Goal: Information Seeking & Learning: Find specific fact

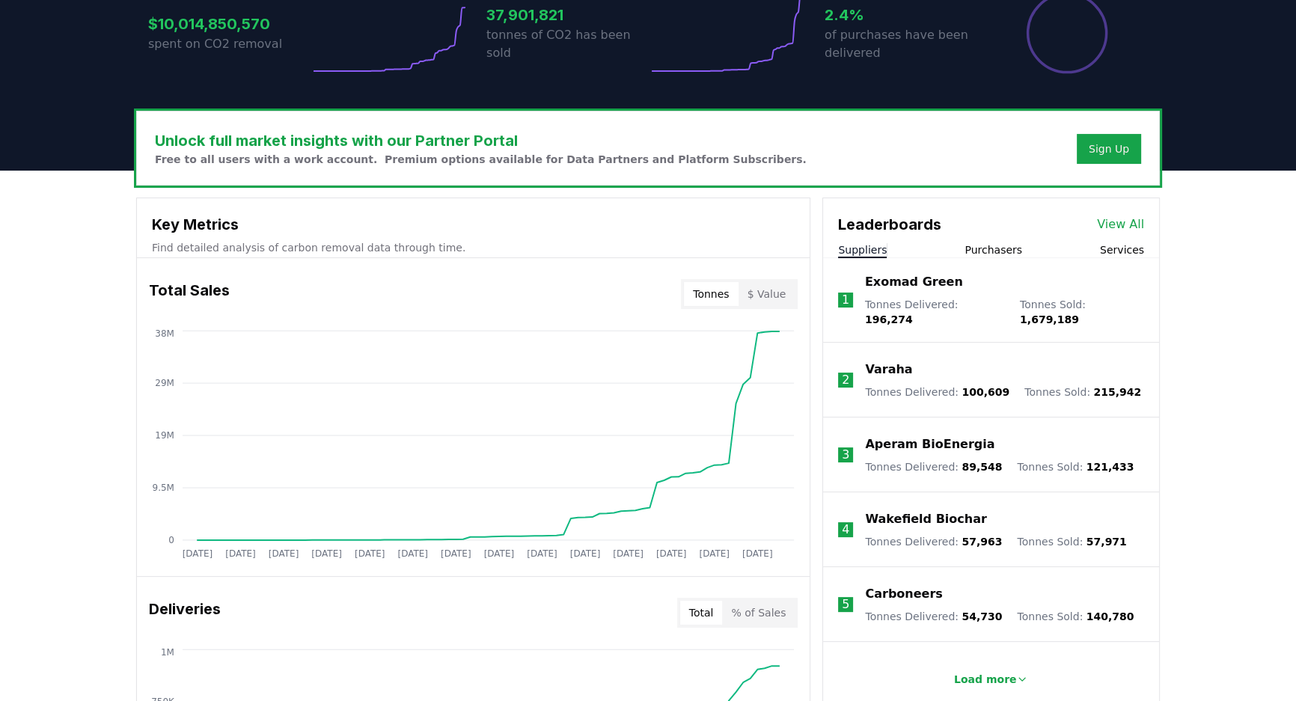
scroll to position [408, 0]
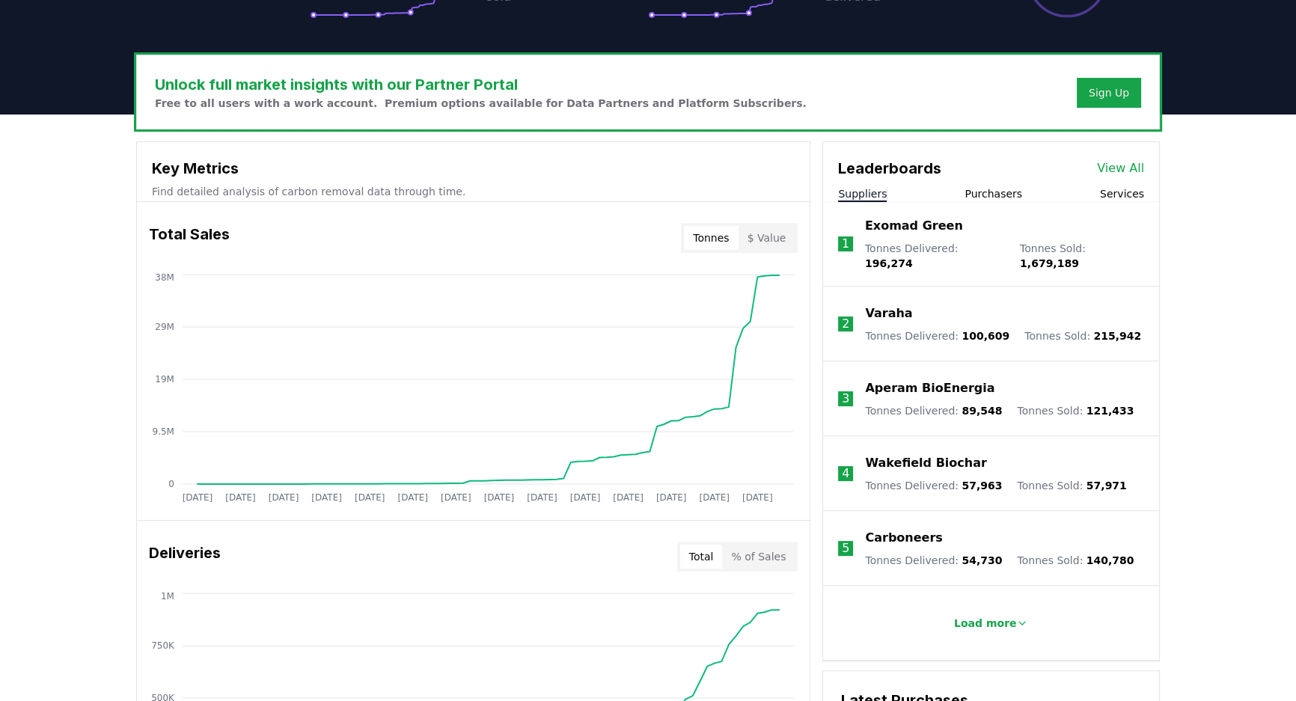
click at [988, 188] on button "Purchasers" at bounding box center [994, 193] width 58 height 15
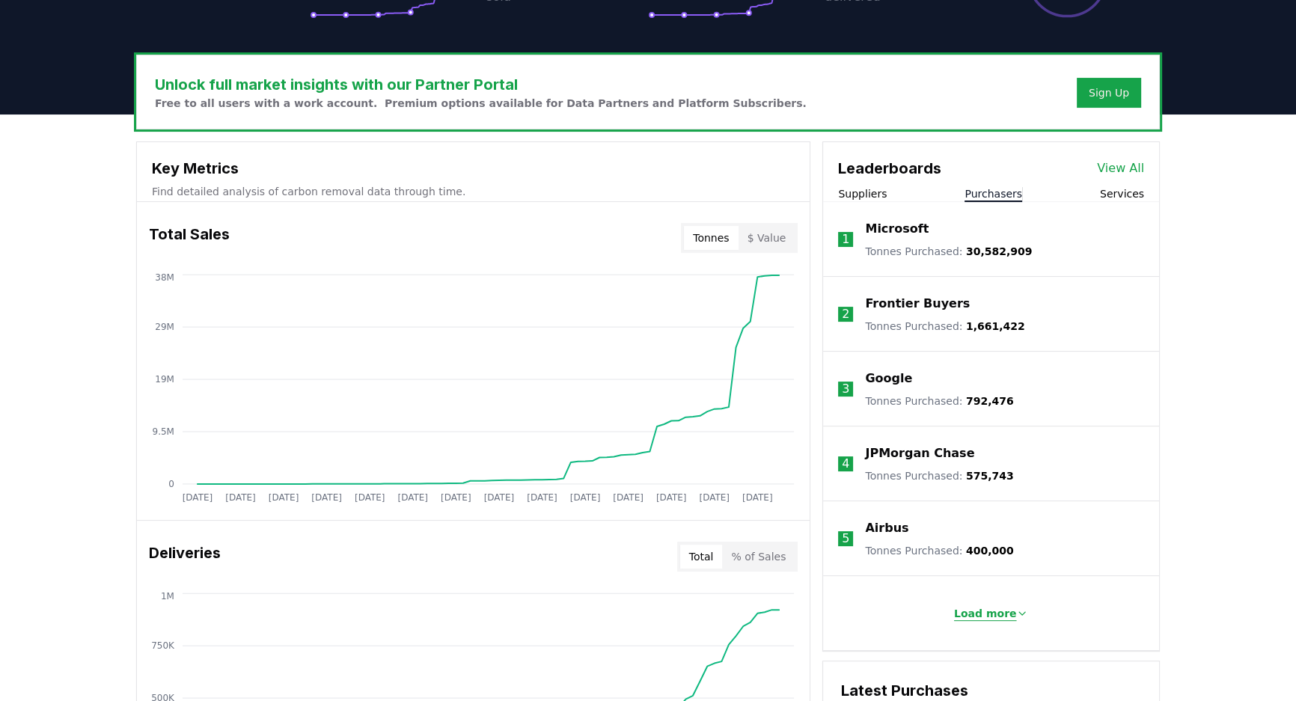
click at [994, 602] on button "Load more" at bounding box center [991, 614] width 99 height 30
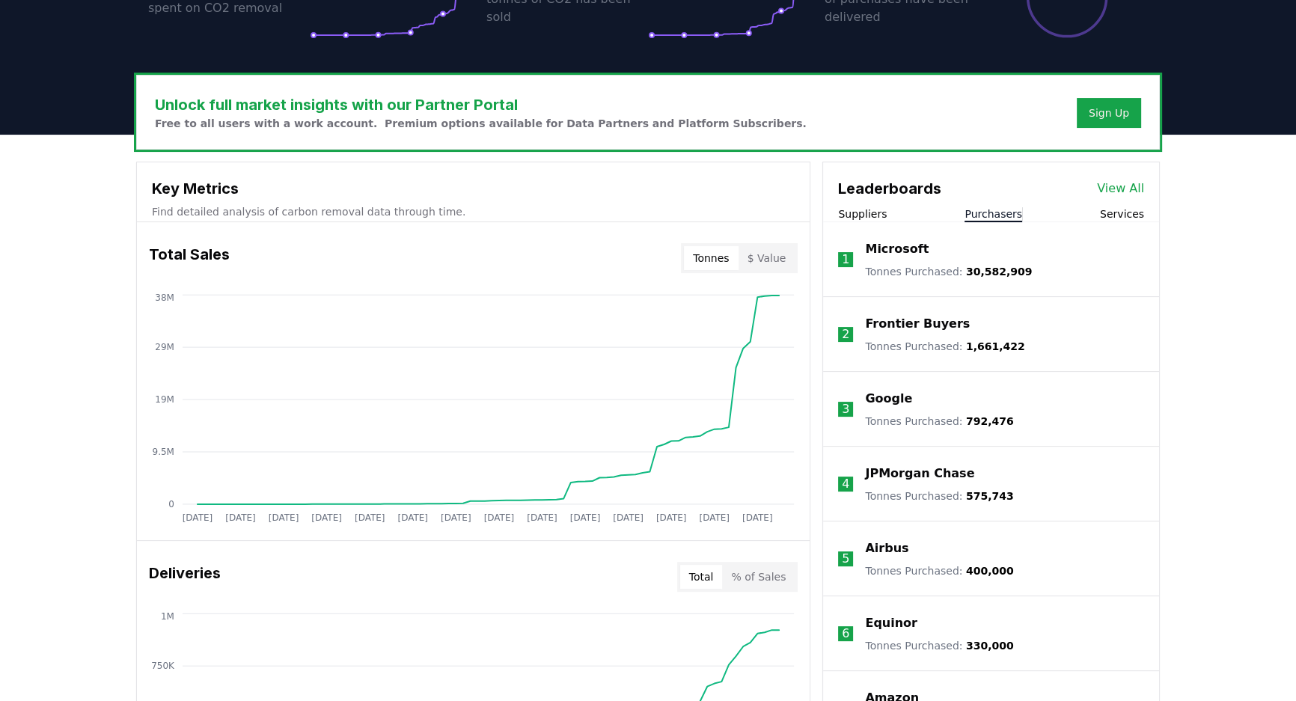
scroll to position [135, 0]
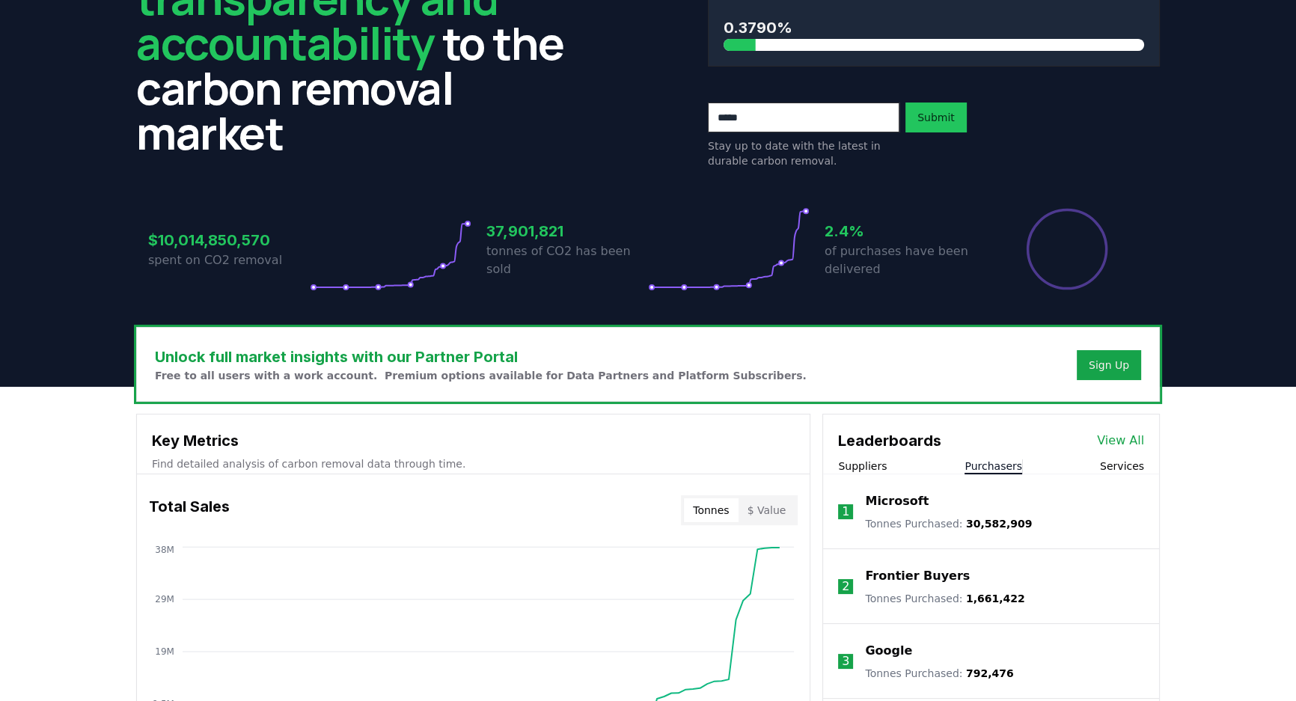
click at [1134, 437] on link "View All" at bounding box center [1120, 441] width 47 height 18
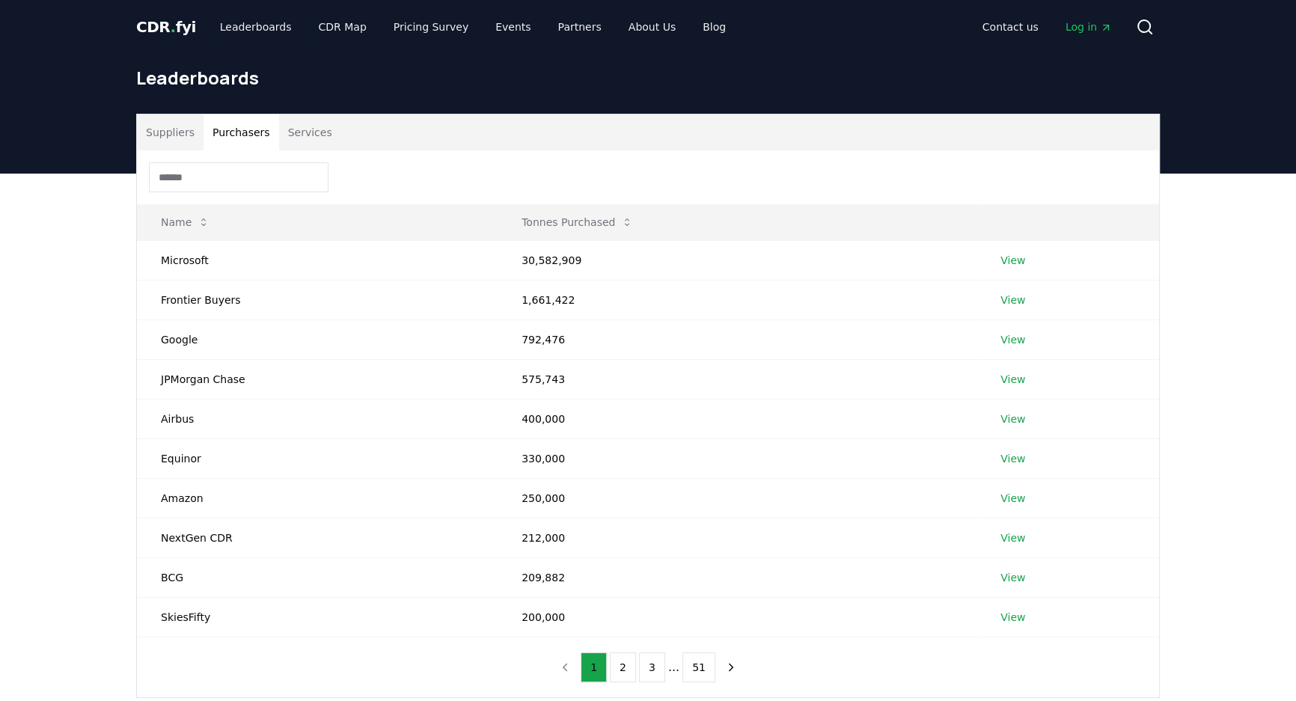
click at [240, 132] on button "Purchasers" at bounding box center [242, 133] width 76 height 36
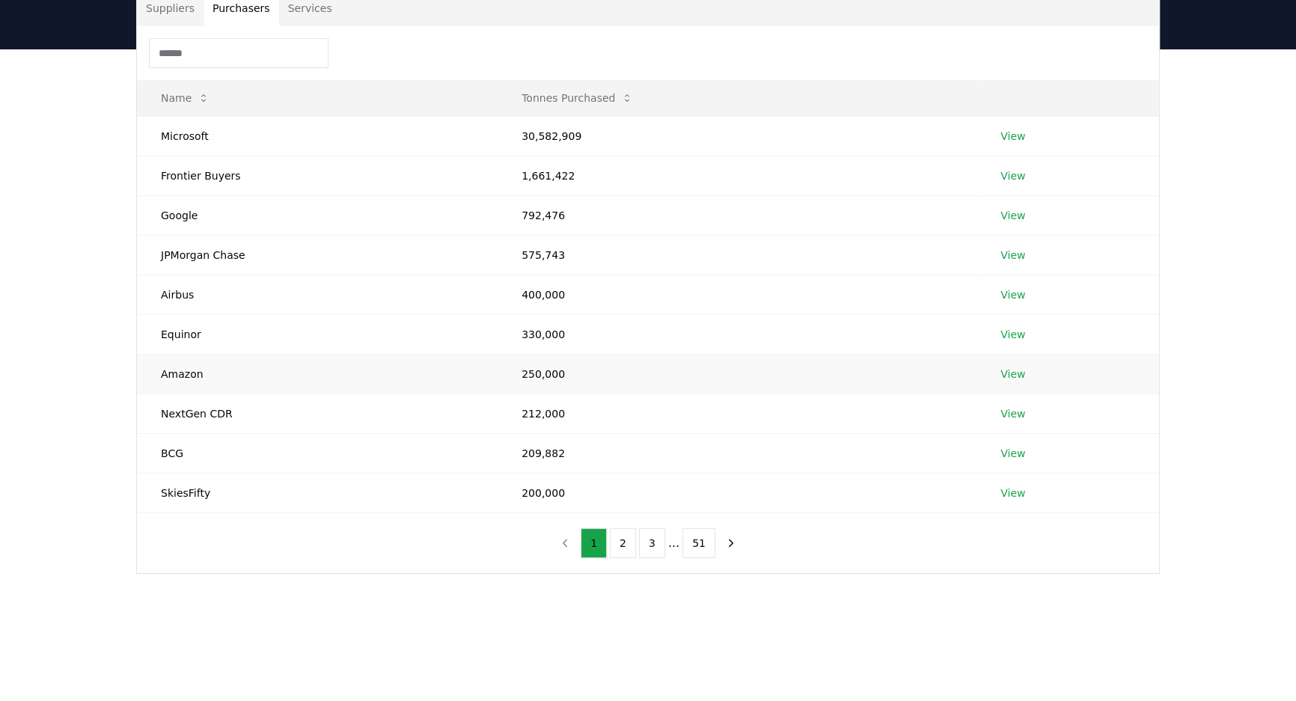
scroll to position [135, 0]
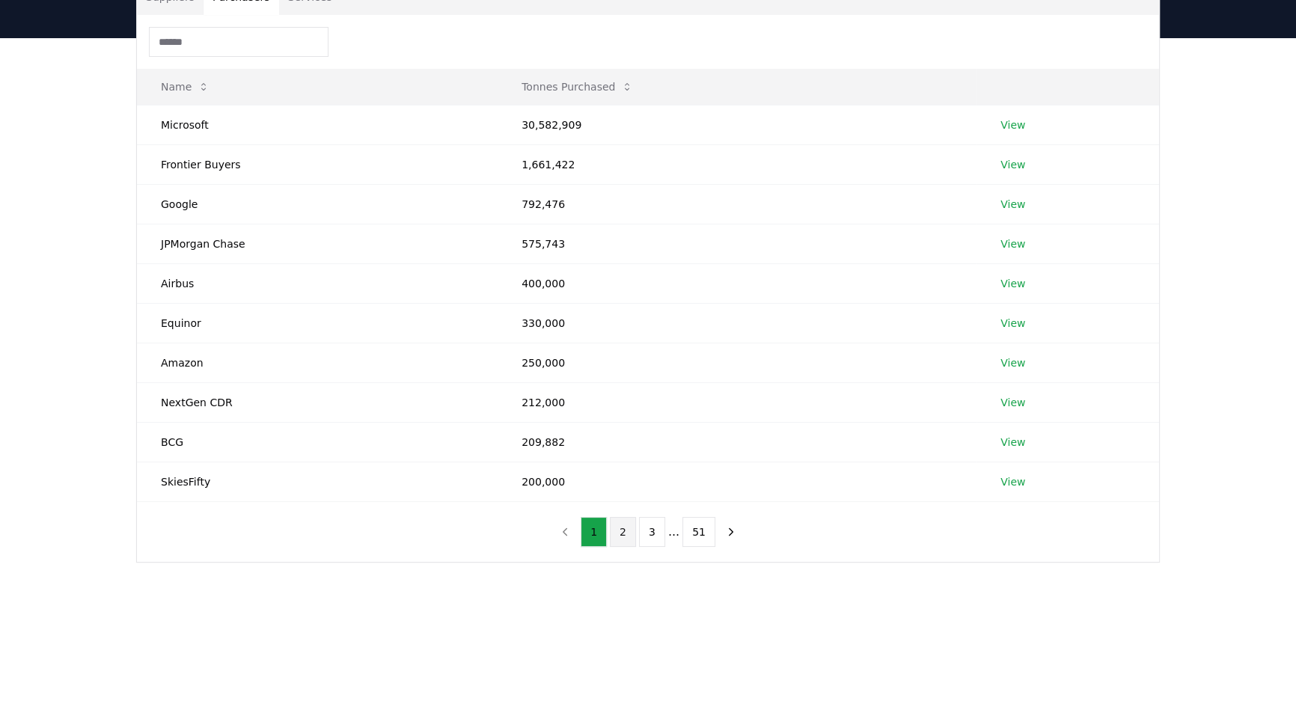
click at [621, 524] on button "2" at bounding box center [623, 532] width 26 height 30
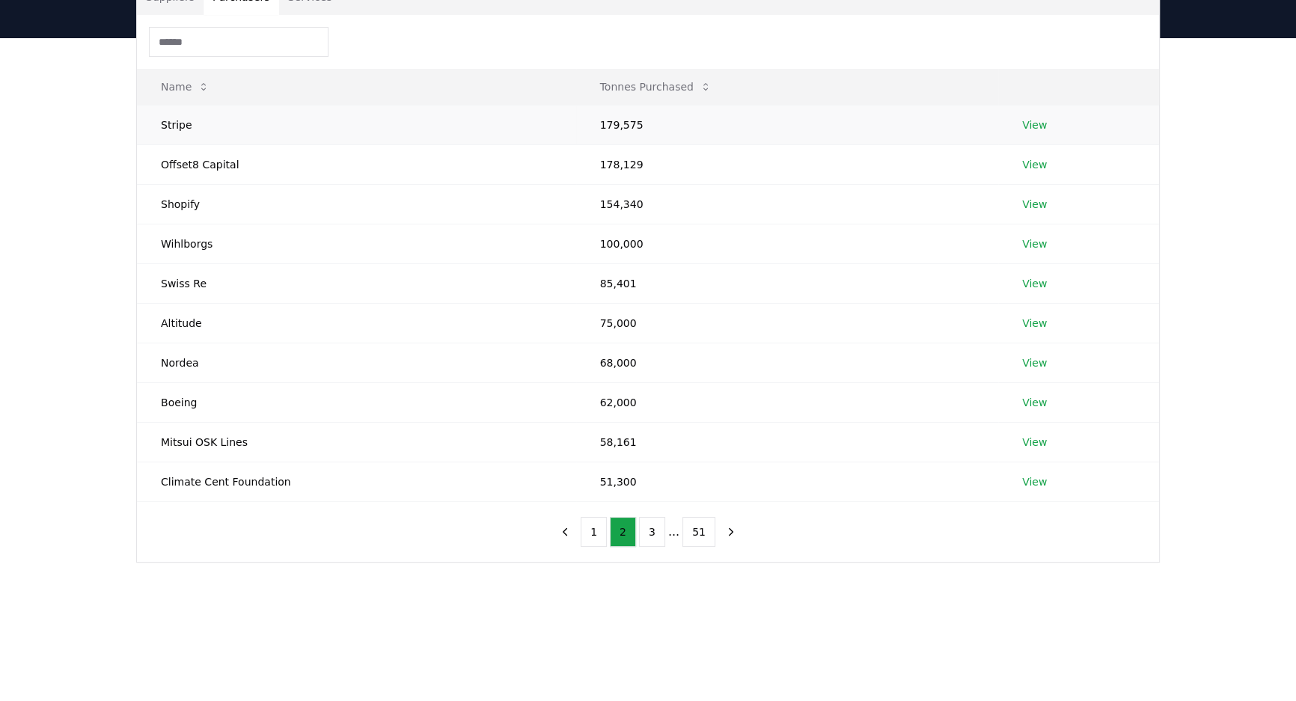
click at [170, 117] on td "Stripe" at bounding box center [356, 125] width 439 height 40
copy td "Stripe"
click at [183, 245] on td "Wihlborgs" at bounding box center [356, 244] width 439 height 40
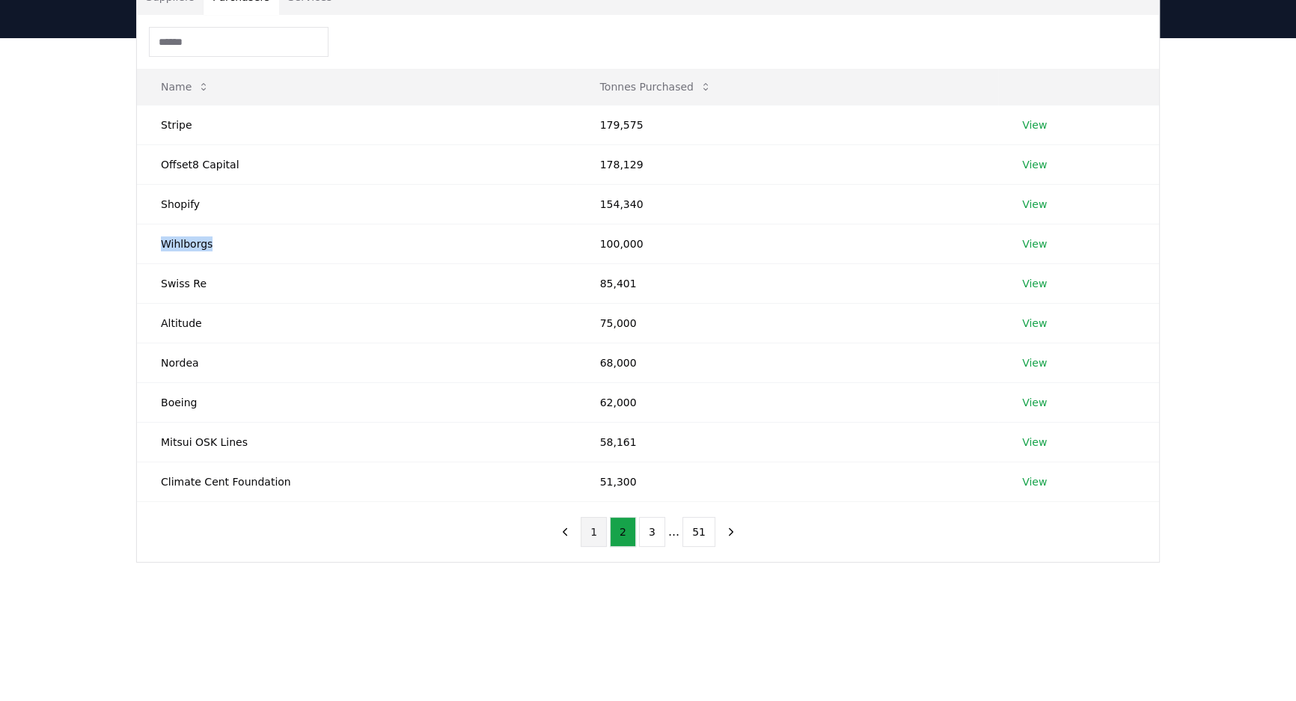
copy td "Wihlborgs"
click at [601, 531] on button "1" at bounding box center [594, 532] width 26 height 30
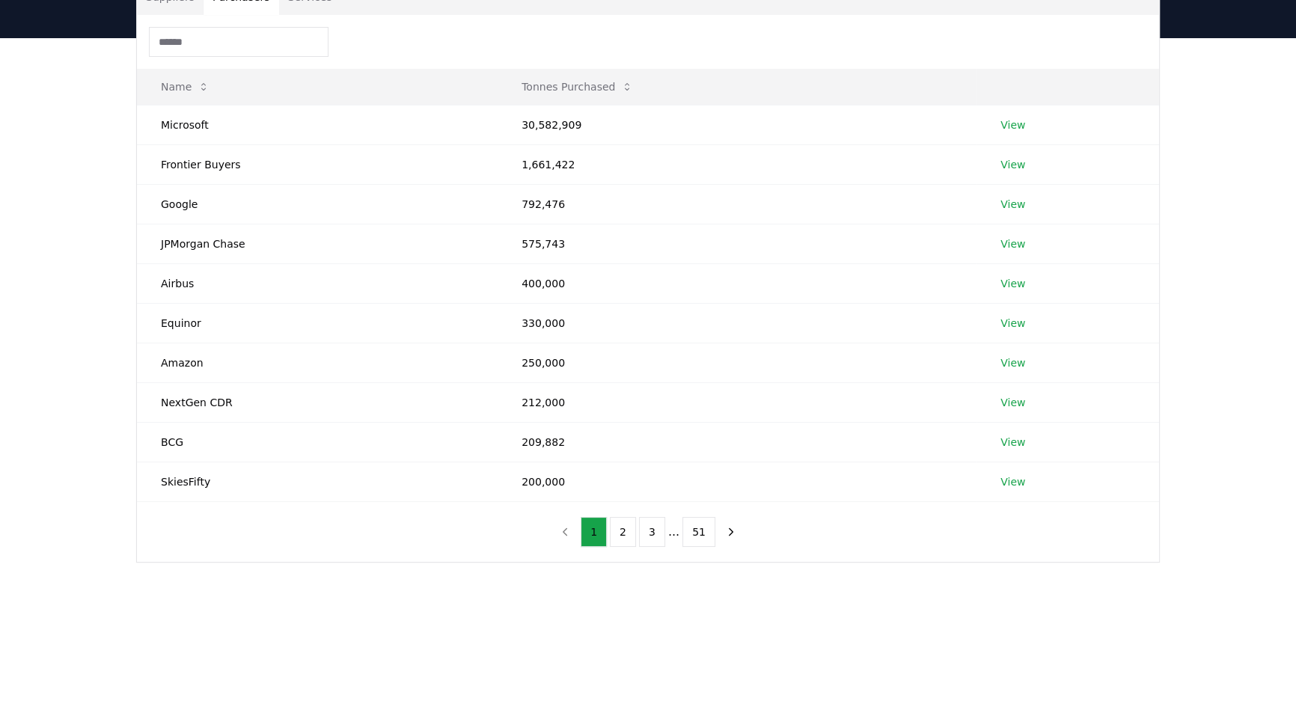
click at [509, 613] on div "Suppliers Purchasers Services Name Tonnes Purchased Microsoft 30,582,909 View F…" at bounding box center [648, 330] width 1296 height 585
drag, startPoint x: 244, startPoint y: 400, endPoint x: 149, endPoint y: 401, distance: 95.1
click at [149, 401] on td "NextGen CDR" at bounding box center [317, 402] width 361 height 40
copy td "NextGen CDR"
